Goal: Transaction & Acquisition: Purchase product/service

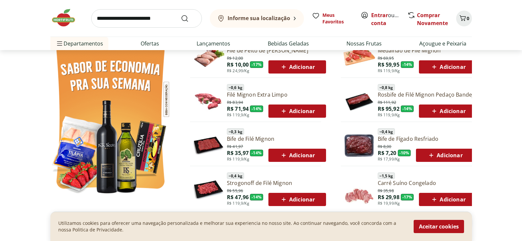
scroll to position [395, 0]
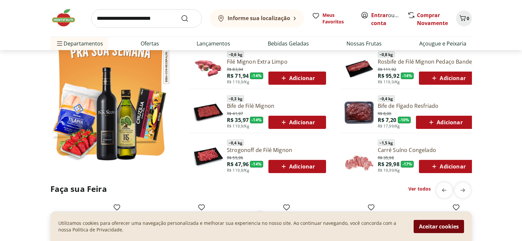
click at [422, 229] on button "Aceitar cookies" at bounding box center [438, 226] width 50 height 13
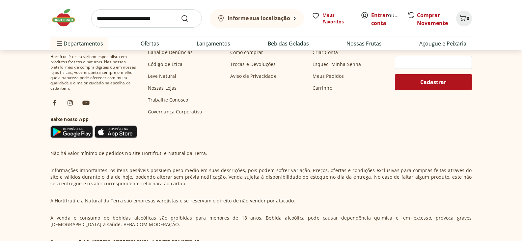
scroll to position [1955, 0]
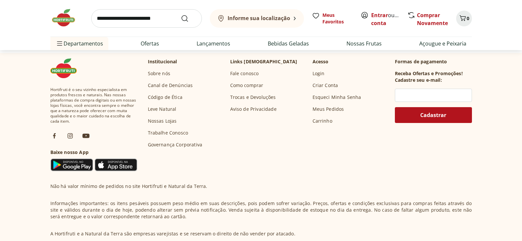
click at [158, 72] on link "Sobre nós" at bounding box center [159, 73] width 22 height 7
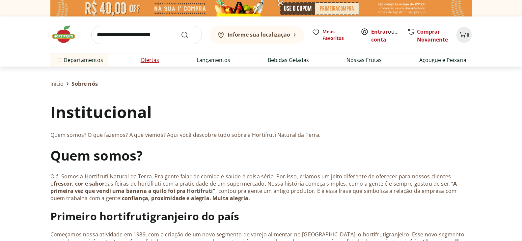
click at [150, 64] on link "Ofertas" at bounding box center [150, 60] width 18 height 8
select select "**********"
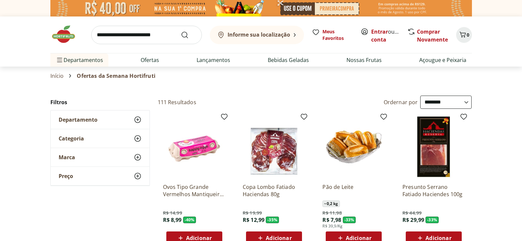
click at [138, 119] on use at bounding box center [138, 120] width 8 height 8
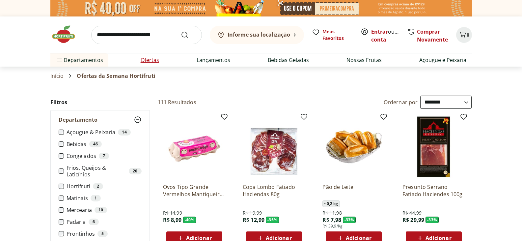
drag, startPoint x: 336, startPoint y: 143, endPoint x: 150, endPoint y: 61, distance: 203.1
click at [150, 61] on link "Ofertas" at bounding box center [150, 60] width 18 height 8
click at [360, 57] on link "Nossas Frutas" at bounding box center [363, 60] width 35 height 8
select select "**********"
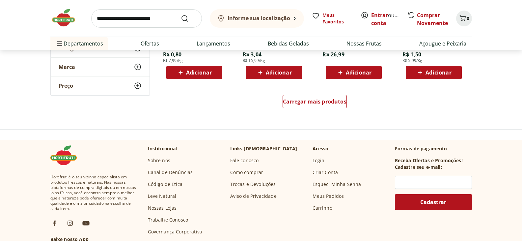
scroll to position [461, 0]
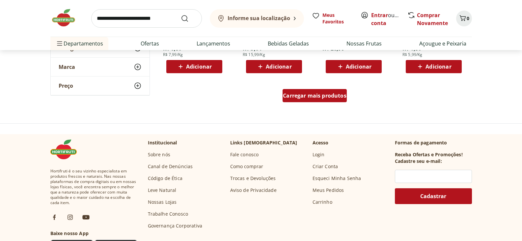
click at [308, 99] on div "Carregar mais produtos" at bounding box center [314, 95] width 64 height 13
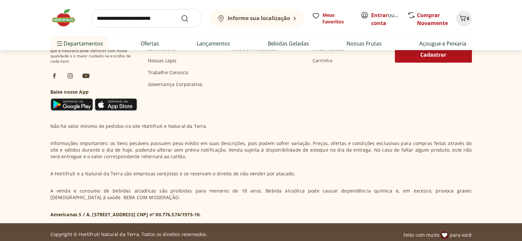
scroll to position [1037, 0]
